Goal: Task Accomplishment & Management: Use online tool/utility

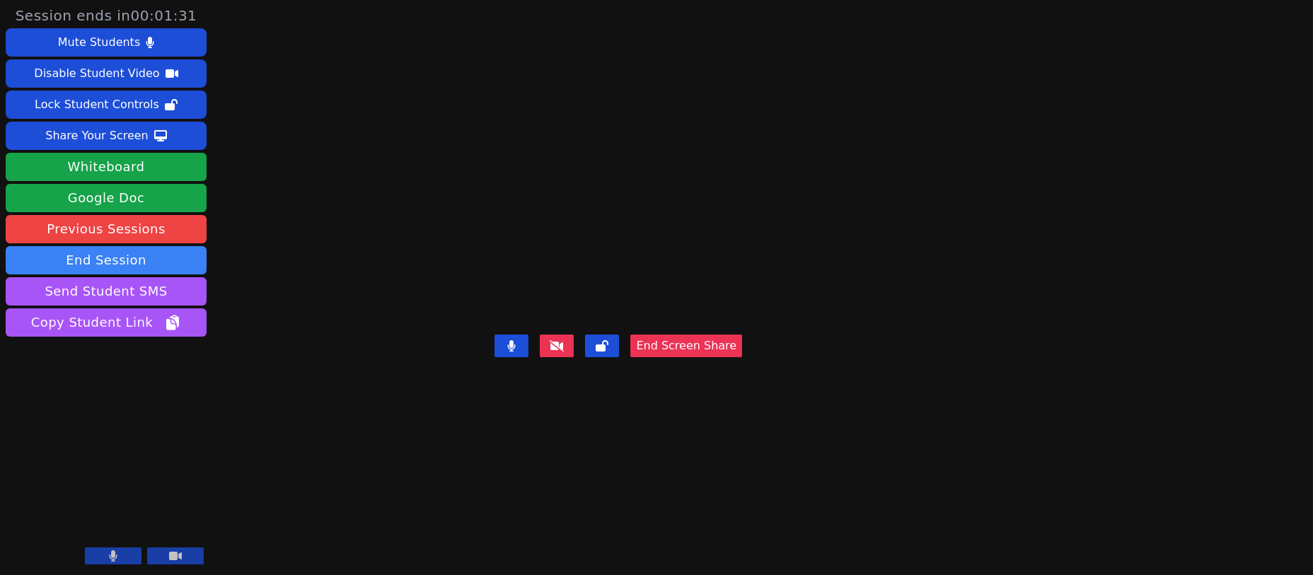
click at [132, 262] on button "End Session" at bounding box center [106, 260] width 201 height 28
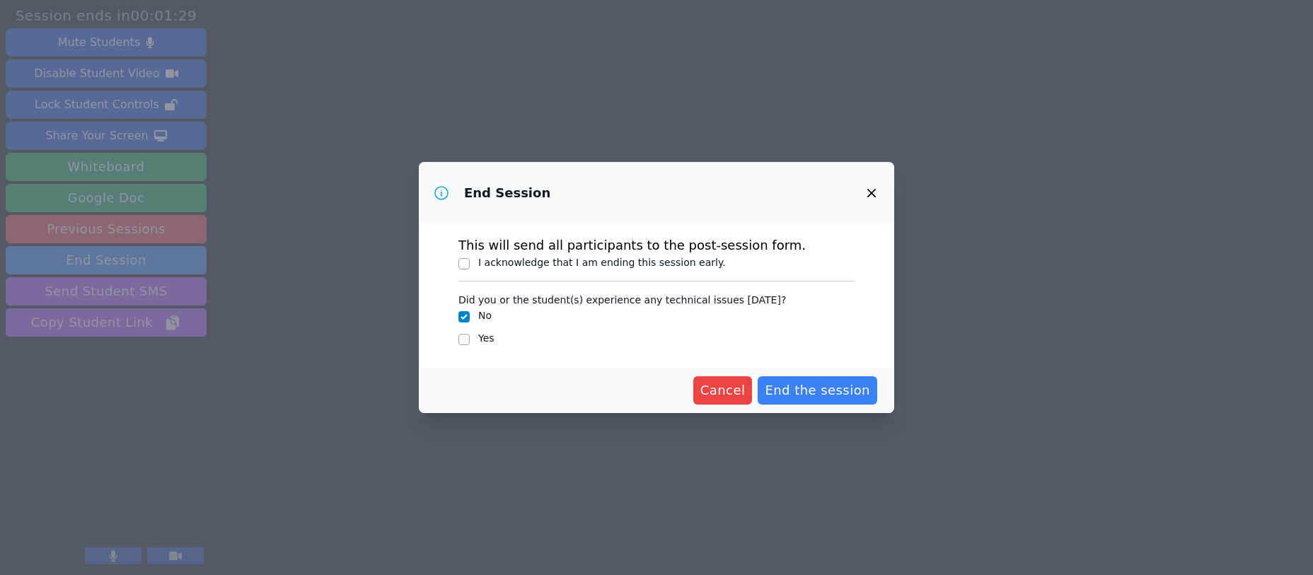
click at [821, 379] on button "End the session" at bounding box center [818, 390] width 120 height 28
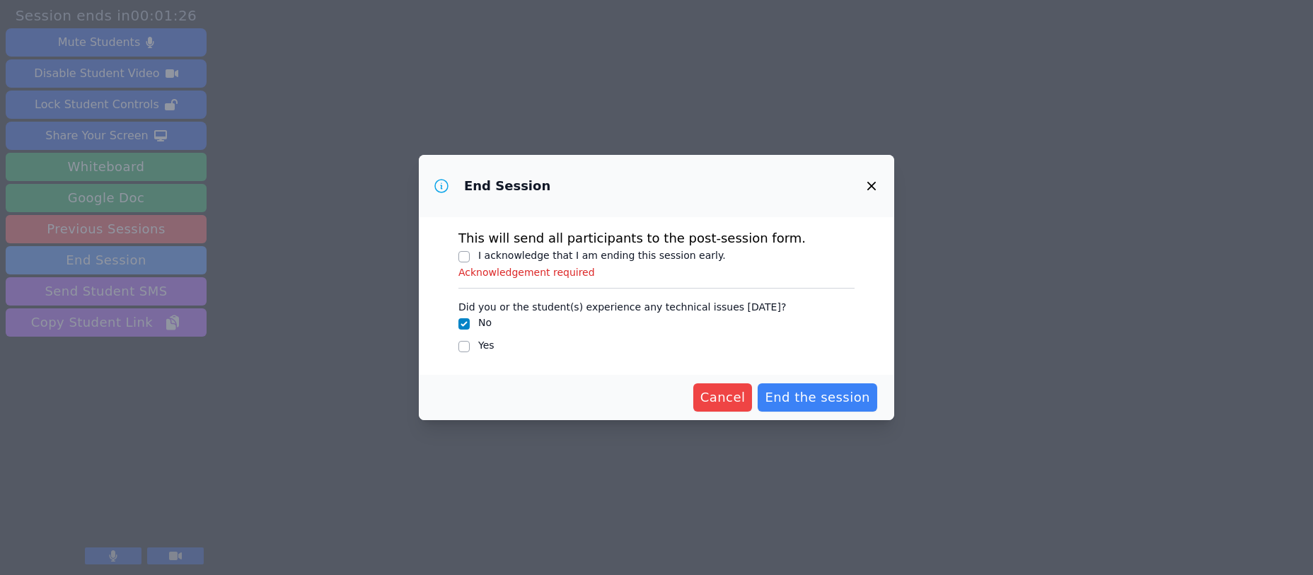
click at [804, 397] on span "End the session" at bounding box center [817, 398] width 105 height 20
click at [463, 258] on input "I acknowledge that I am ending this session early." at bounding box center [463, 256] width 11 height 11
checkbox input "true"
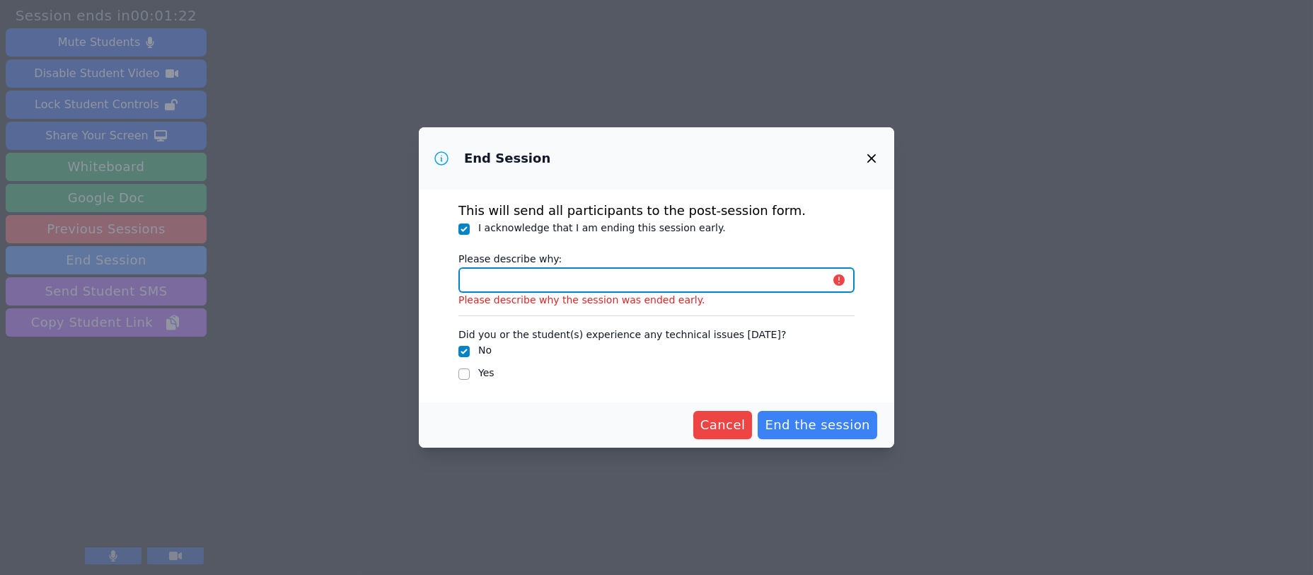
click at [558, 282] on input "Please describe why:" at bounding box center [656, 279] width 396 height 25
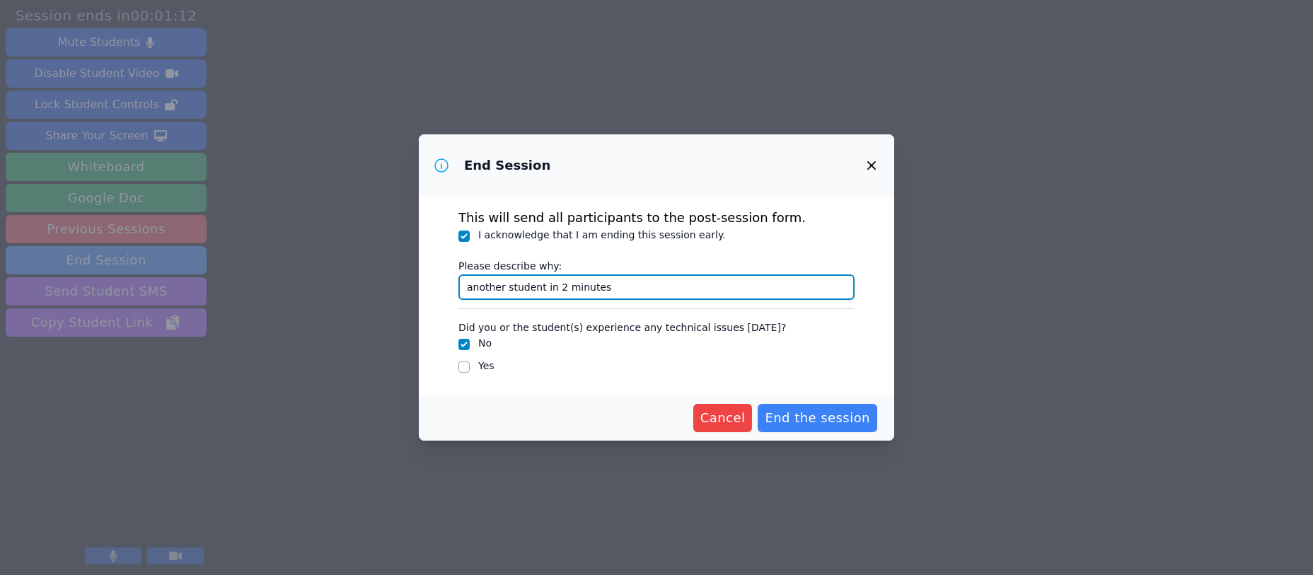
type input "another student in 2 minutes"
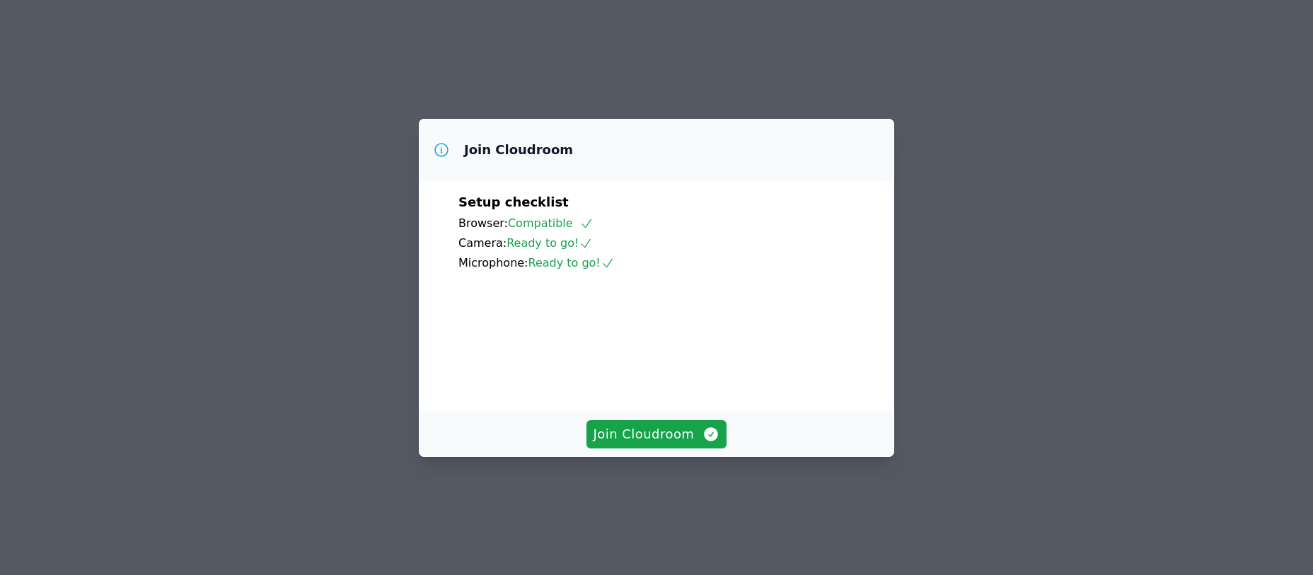
click at [630, 444] on span "Join Cloudroom" at bounding box center [657, 435] width 127 height 20
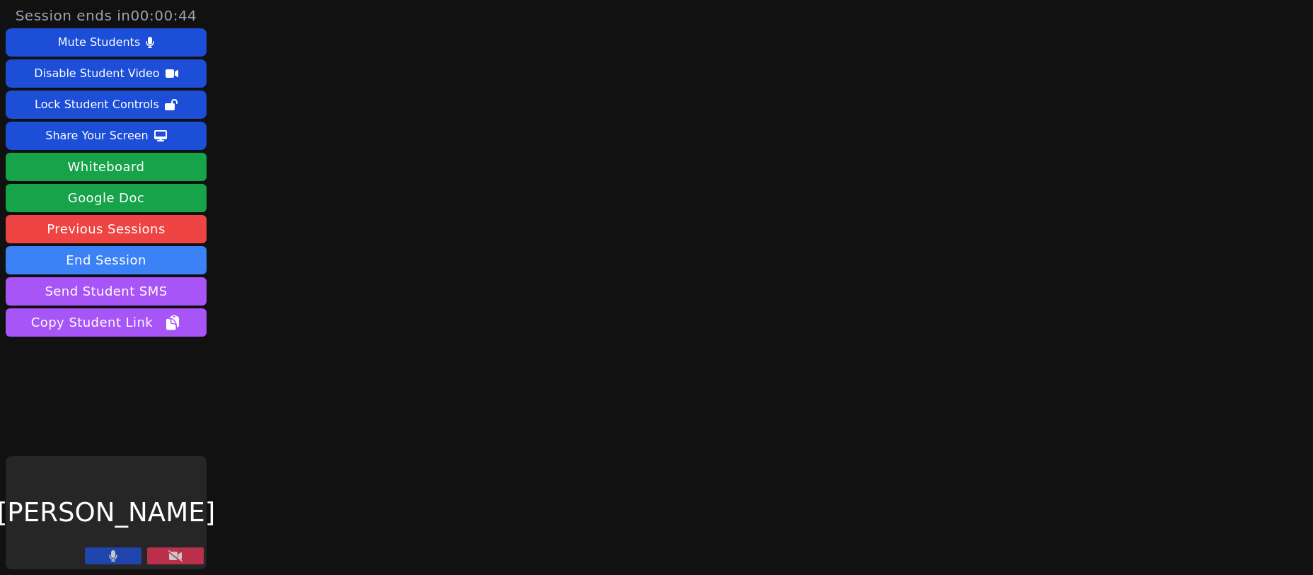
click at [98, 253] on button "End Session" at bounding box center [106, 260] width 201 height 28
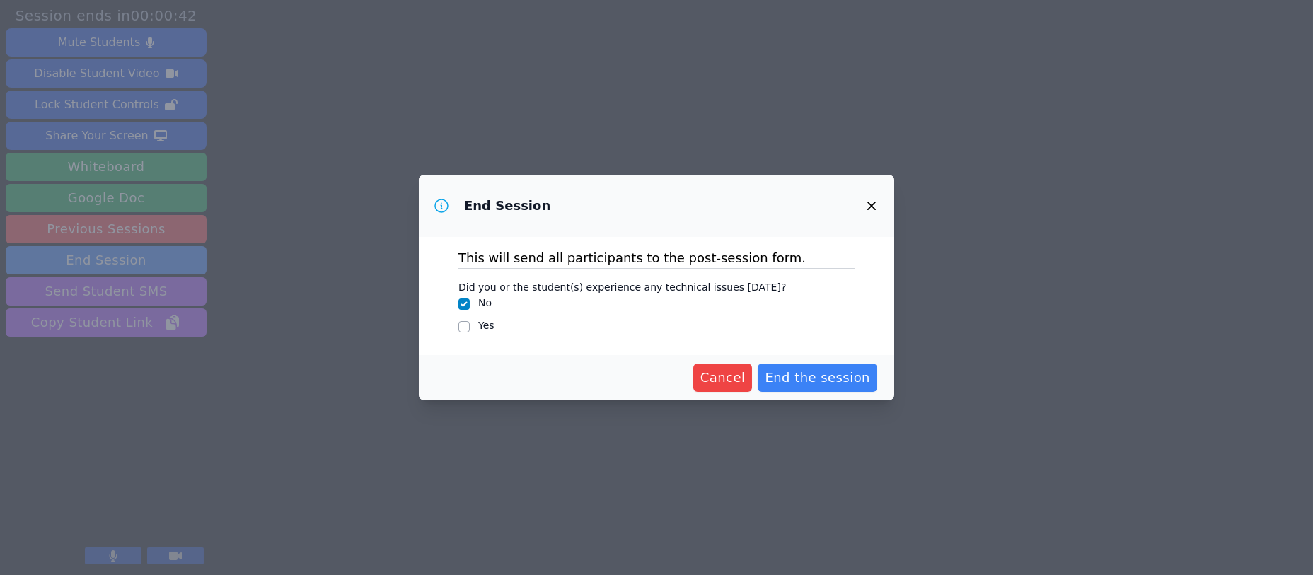
click at [833, 378] on span "End the session" at bounding box center [817, 378] width 105 height 20
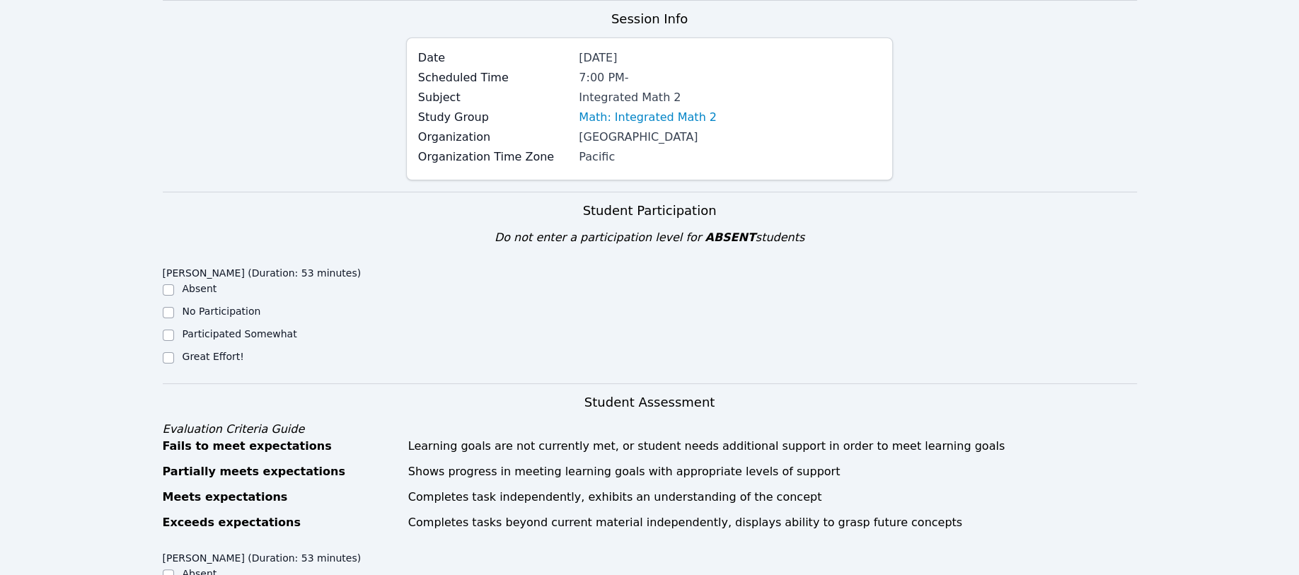
scroll to position [377, 0]
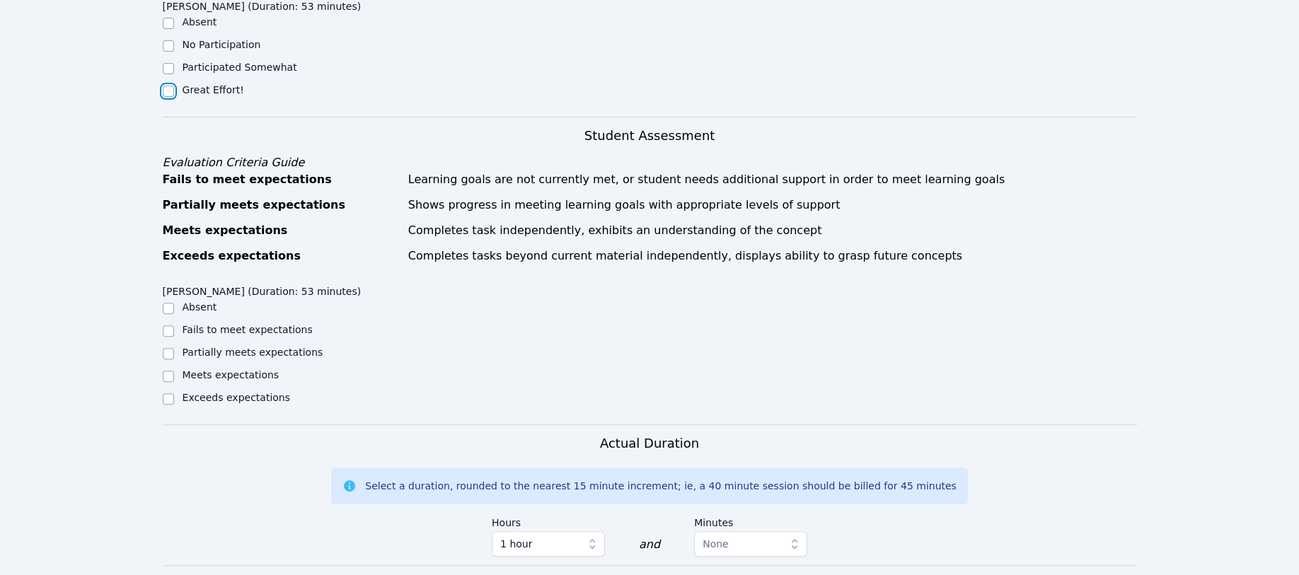
drag, startPoint x: 168, startPoint y: 85, endPoint x: 166, endPoint y: 76, distance: 9.4
click at [166, 86] on input "Great Effort!" at bounding box center [168, 91] width 11 height 11
checkbox input "true"
click at [171, 372] on input "Meets expectations" at bounding box center [168, 376] width 11 height 11
checkbox input "true"
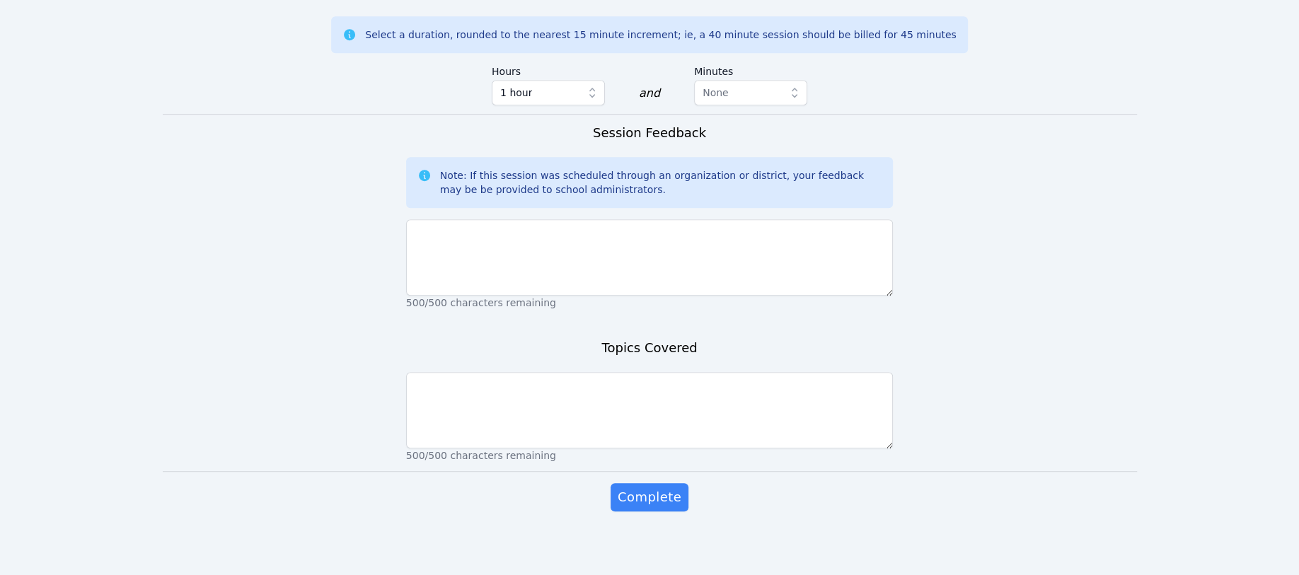
scroll to position [831, 0]
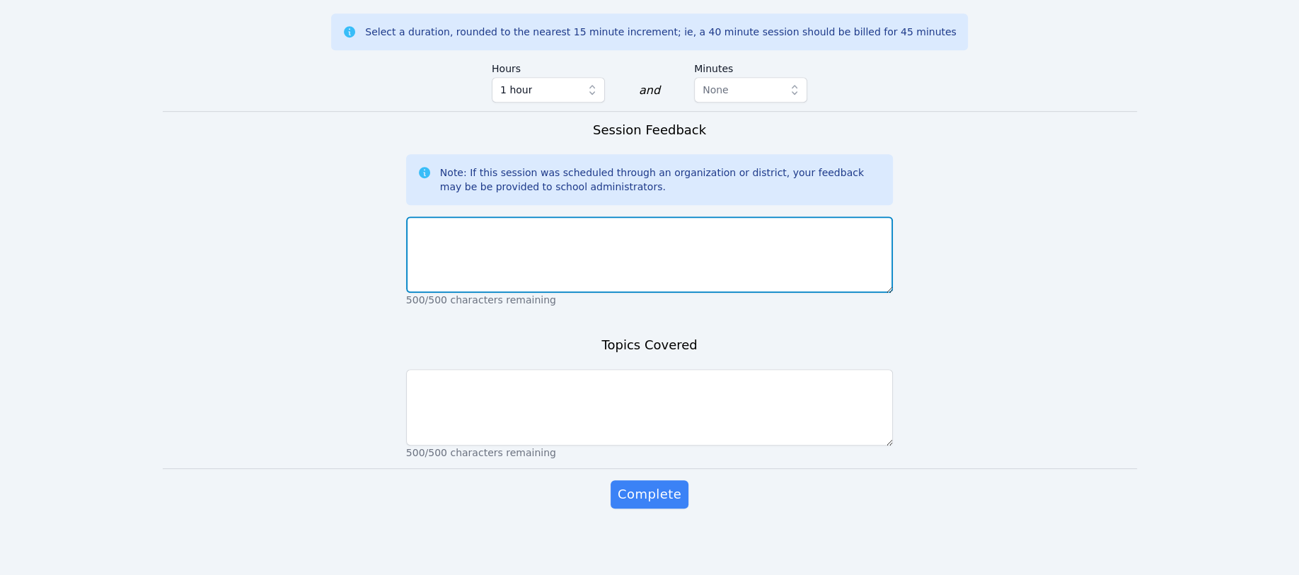
click at [465, 241] on textarea at bounding box center [649, 255] width 487 height 76
type textarea "s"
drag, startPoint x: 642, startPoint y: 233, endPoint x: 393, endPoint y: 196, distance: 252.5
click at [393, 196] on form "Student Participation Do not enter a participation level for ABSENT students va…" at bounding box center [650, 4] width 974 height 1066
type textarea "adding/subtracting fractions. simplifying fractions. Vanessa did great."
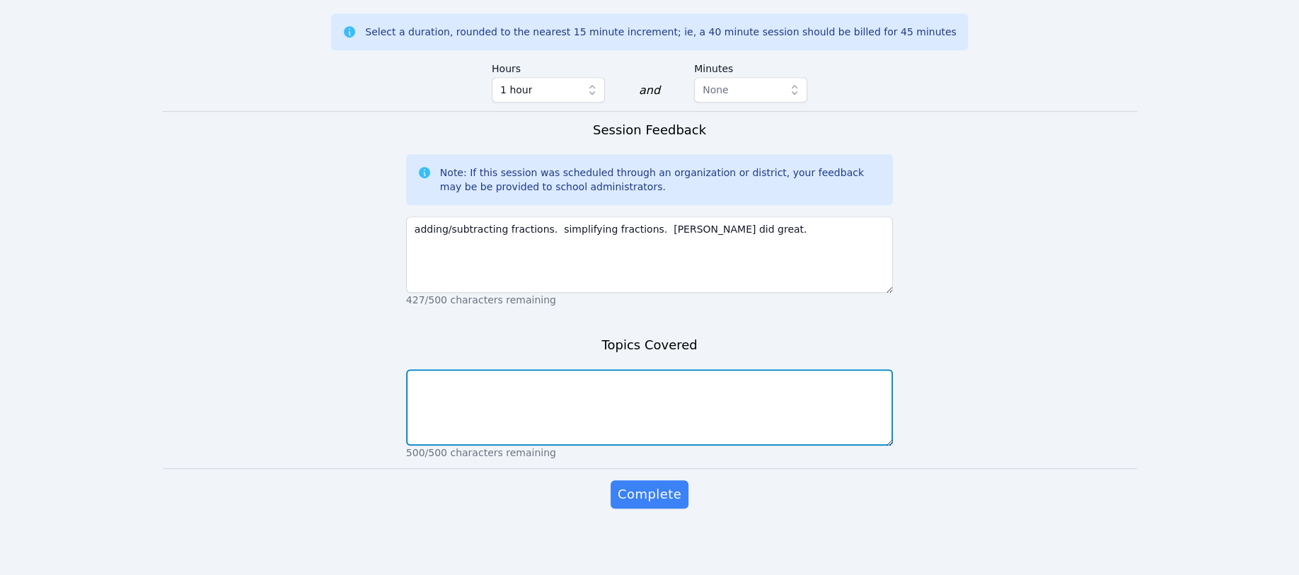
click at [422, 386] on textarea at bounding box center [649, 407] width 487 height 76
paste textarea "adding/subtracting fractions. simplifying fractions."
type textarea "adding/subtracting fractions. simplifying fractions."
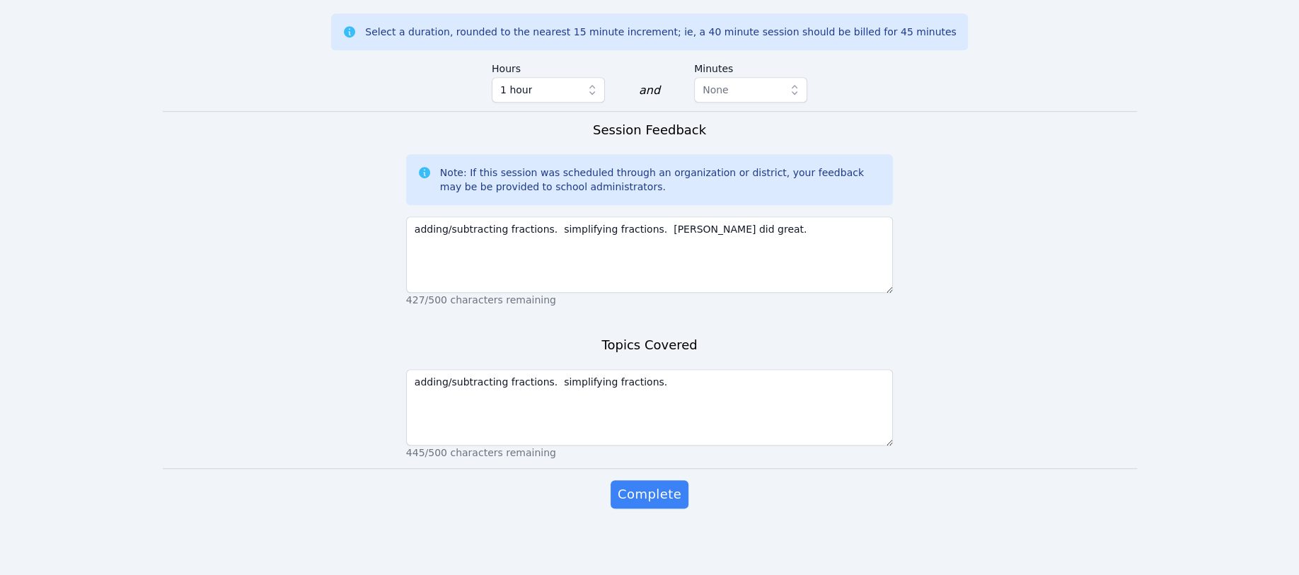
click at [629, 492] on span "Complete" at bounding box center [650, 495] width 64 height 20
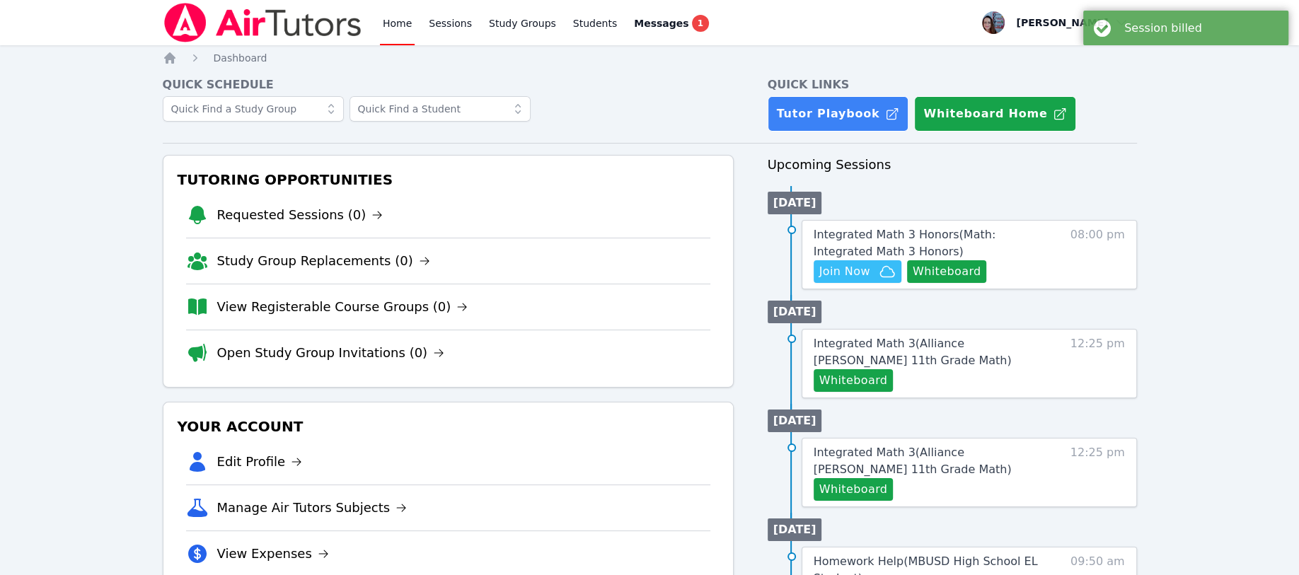
click at [839, 267] on span "Join Now" at bounding box center [844, 271] width 51 height 17
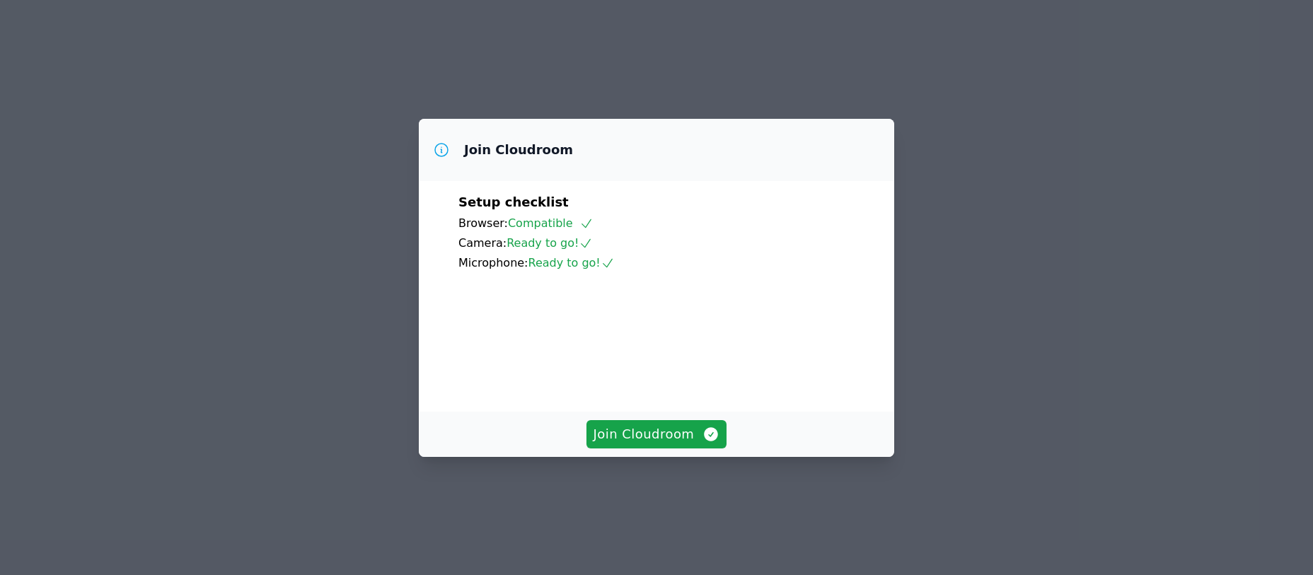
click at [603, 444] on span "Join Cloudroom" at bounding box center [657, 435] width 127 height 20
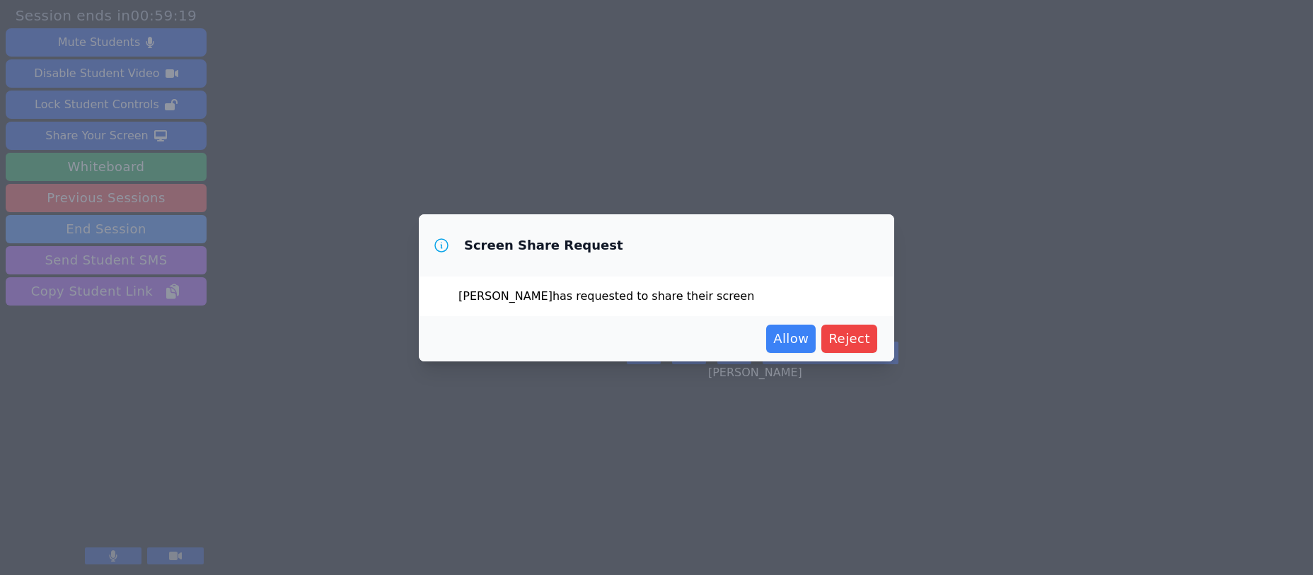
click at [787, 342] on span "Allow" at bounding box center [790, 339] width 35 height 20
click at [783, 334] on span "Allow" at bounding box center [790, 339] width 35 height 20
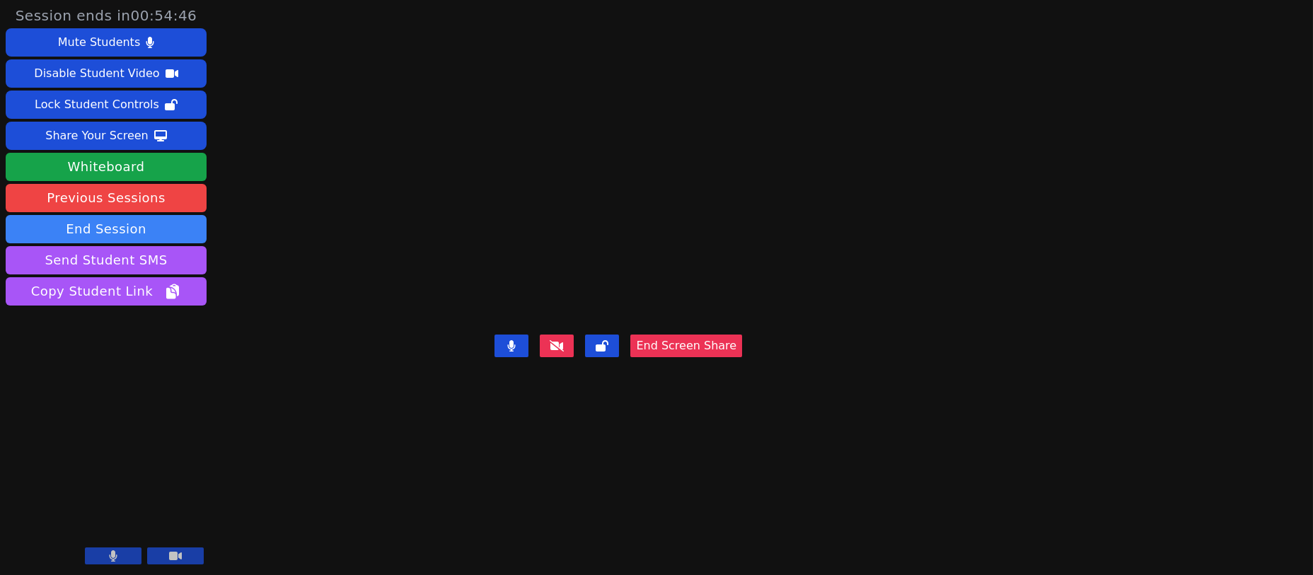
click at [100, 127] on div "Share Your Screen" at bounding box center [96, 136] width 103 height 23
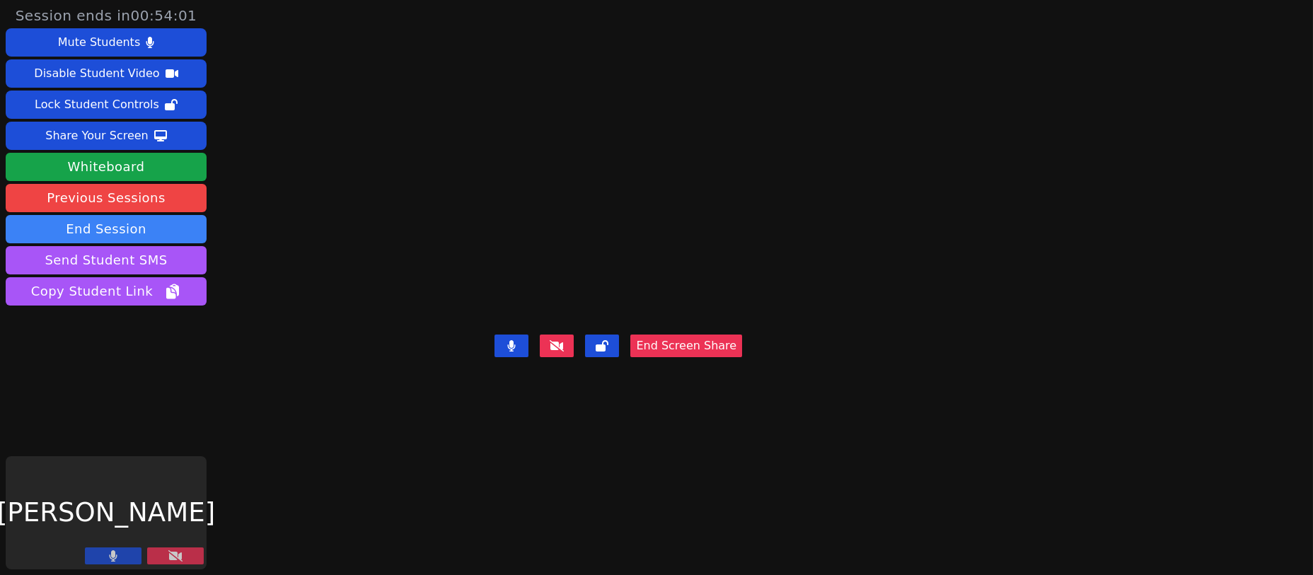
click at [111, 133] on div "Share Your Screen" at bounding box center [96, 136] width 103 height 23
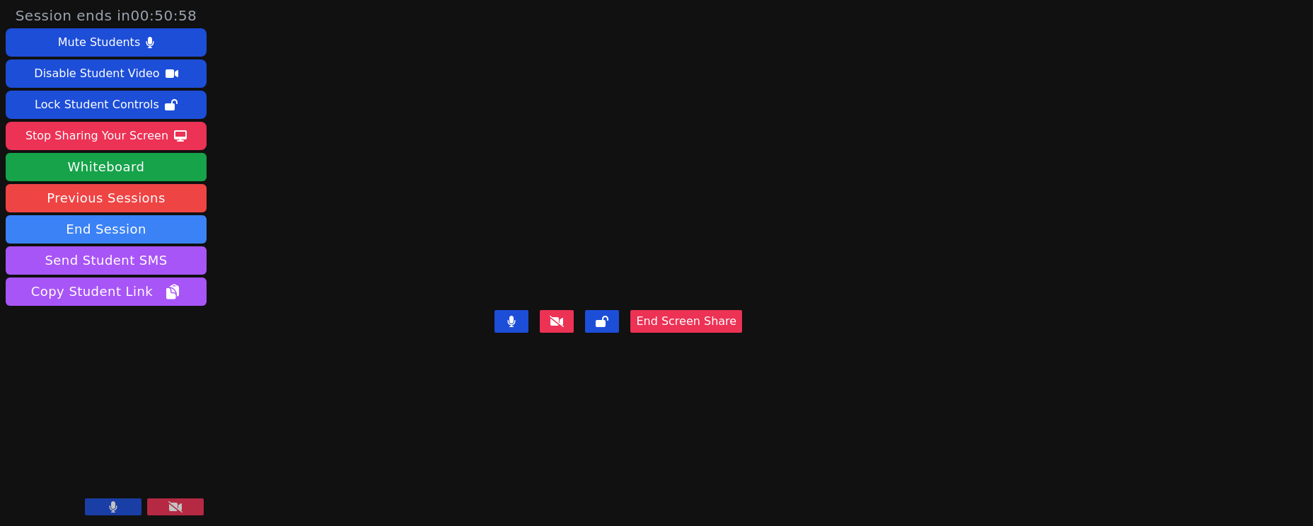
click at [95, 134] on div "Stop Sharing Your Screen" at bounding box center [96, 136] width 143 height 23
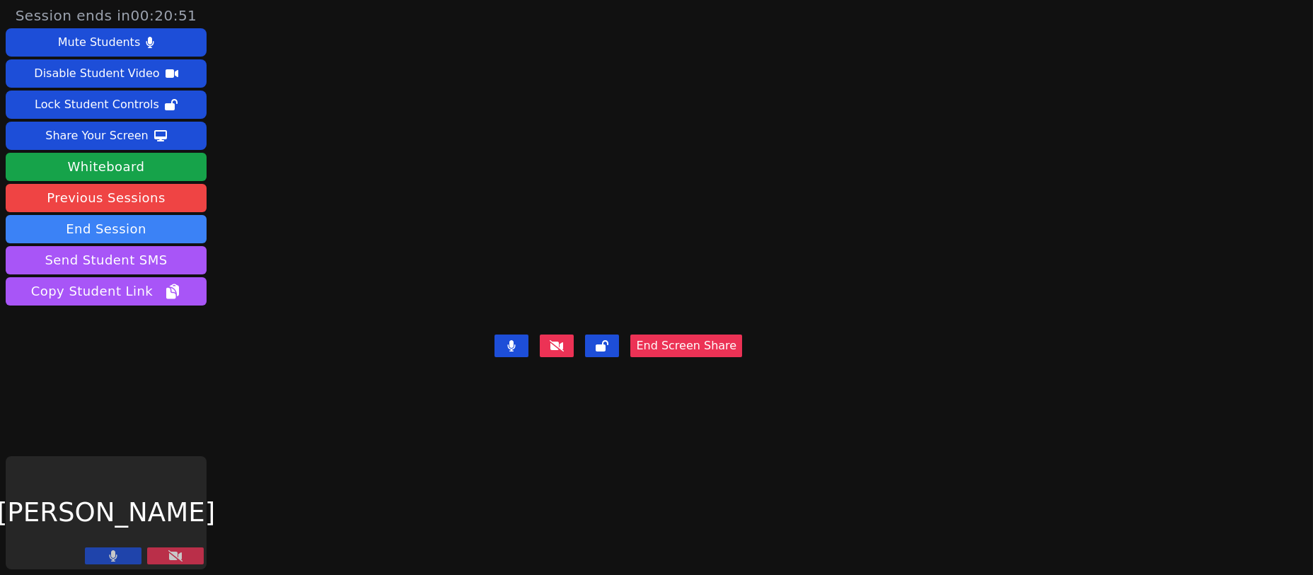
click at [118, 133] on div "Share Your Screen" at bounding box center [96, 136] width 103 height 23
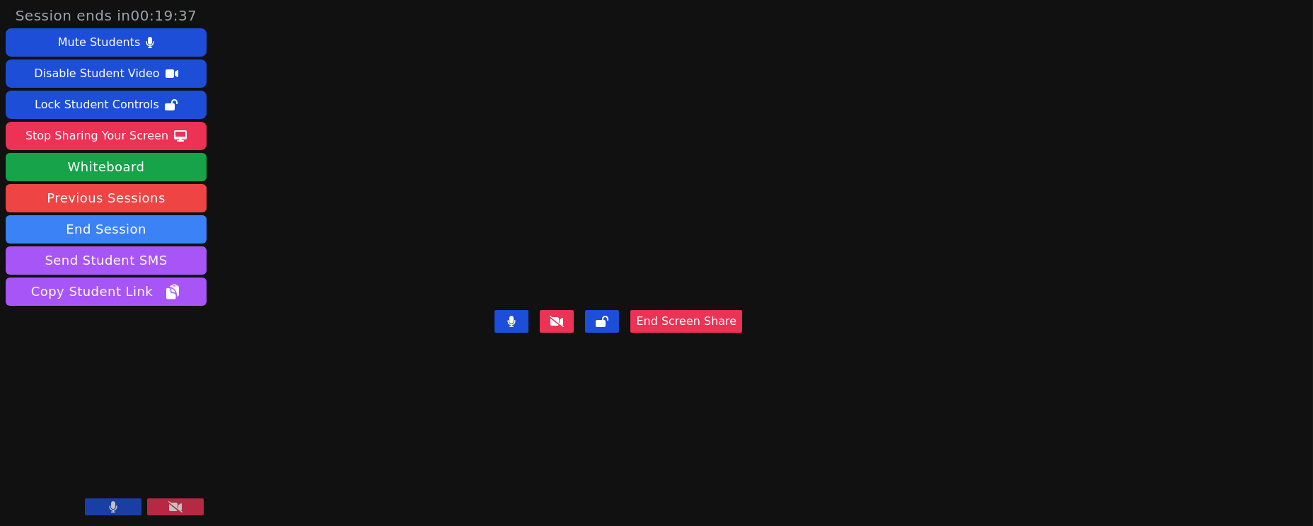
click at [103, 132] on div "Stop Sharing Your Screen" at bounding box center [96, 136] width 143 height 23
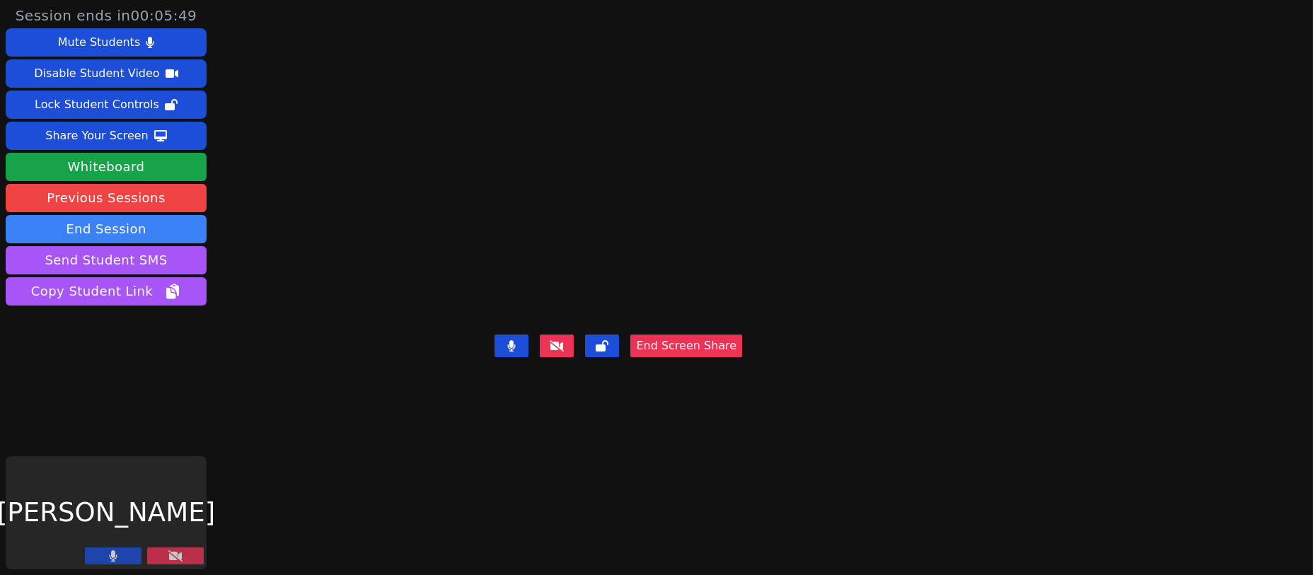
click at [119, 129] on div "Share Your Screen" at bounding box center [96, 136] width 103 height 23
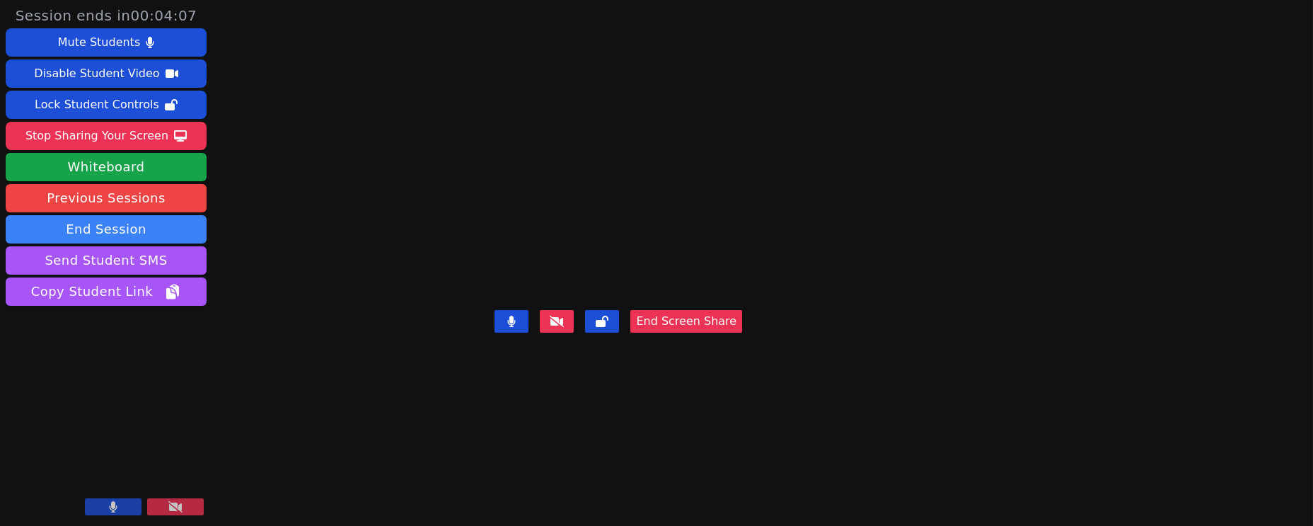
click at [106, 136] on div "Stop Sharing Your Screen" at bounding box center [96, 136] width 143 height 23
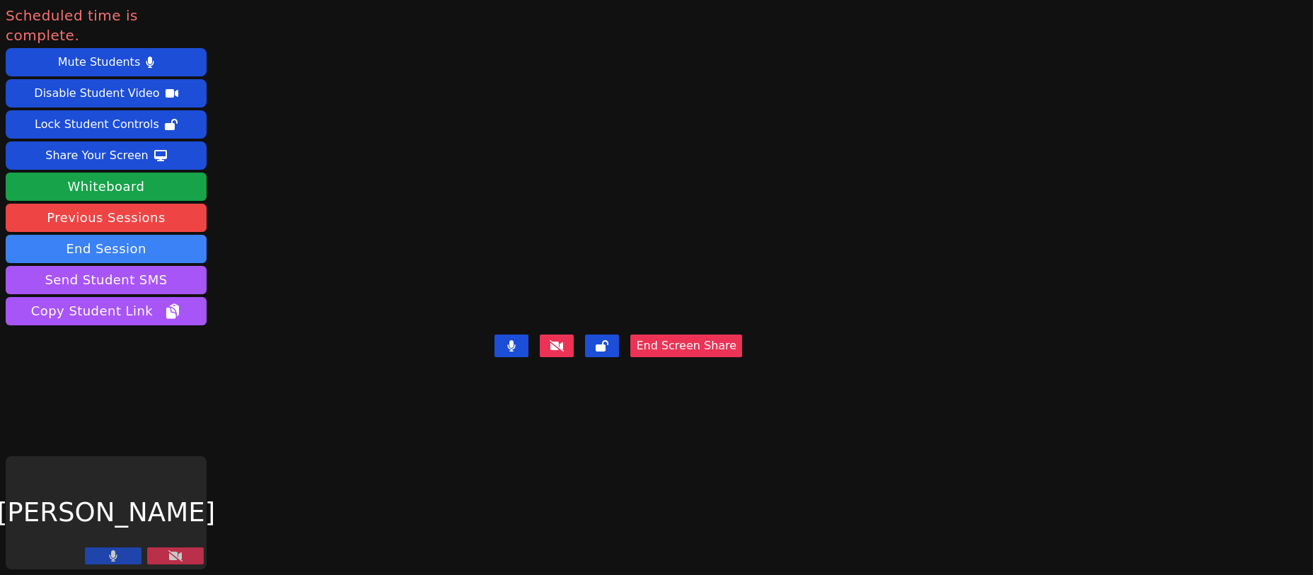
click at [111, 235] on button "End Session" at bounding box center [106, 249] width 201 height 28
